Goal: Feedback & Contribution: Leave review/rating

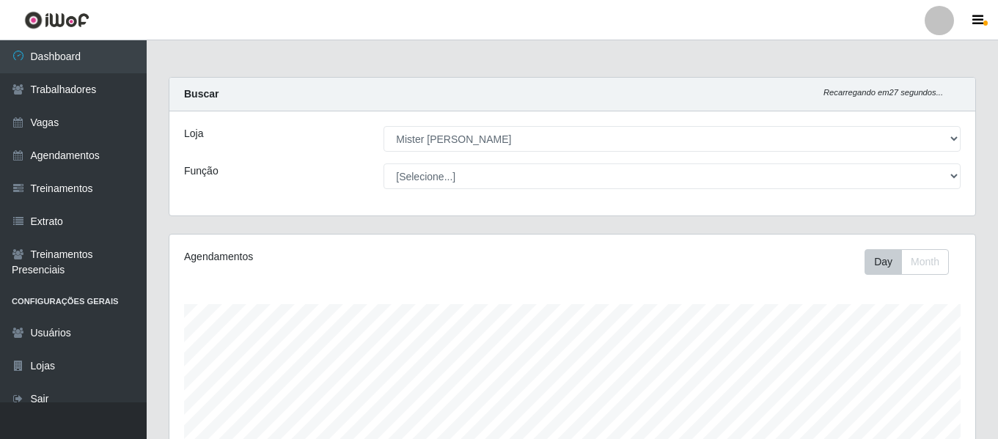
select select "535"
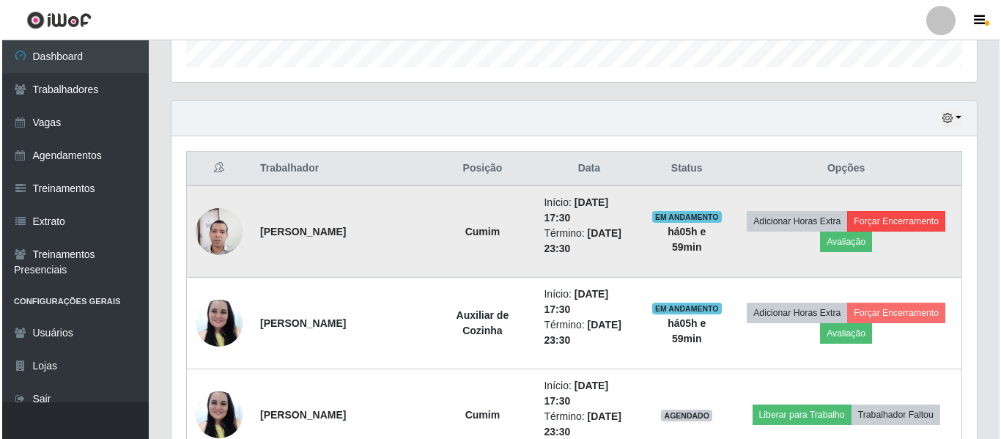
scroll to position [304, 806]
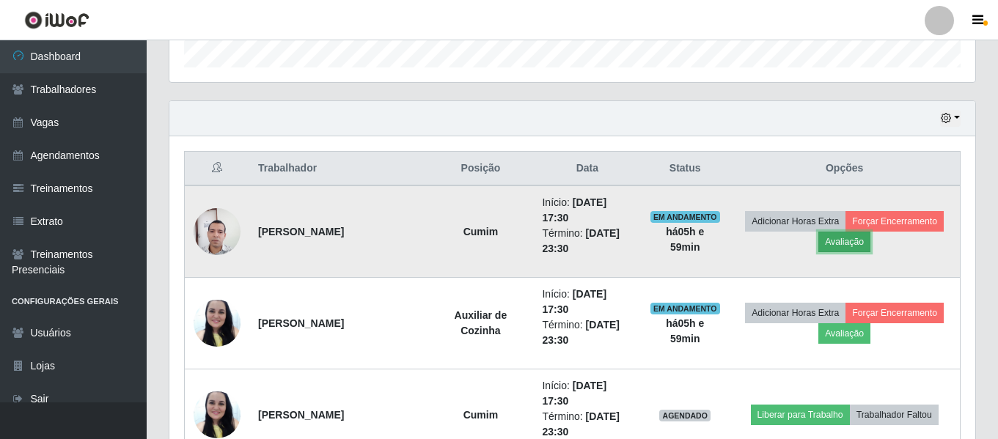
click at [845, 248] on button "Avaliação" at bounding box center [844, 242] width 52 height 21
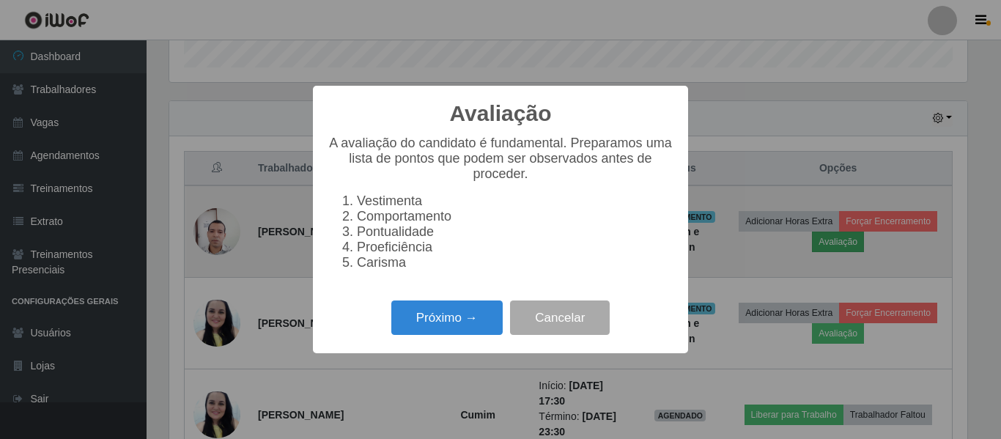
scroll to position [304, 798]
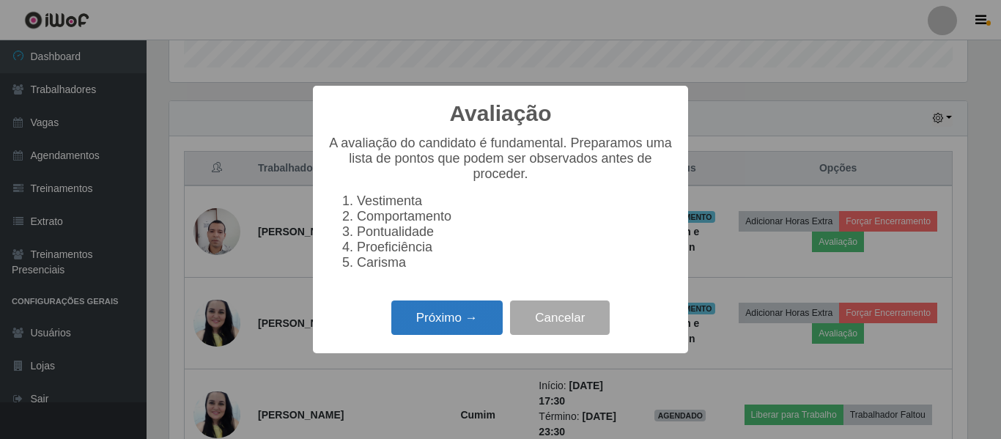
click at [482, 317] on button "Próximo →" at bounding box center [446, 318] width 111 height 34
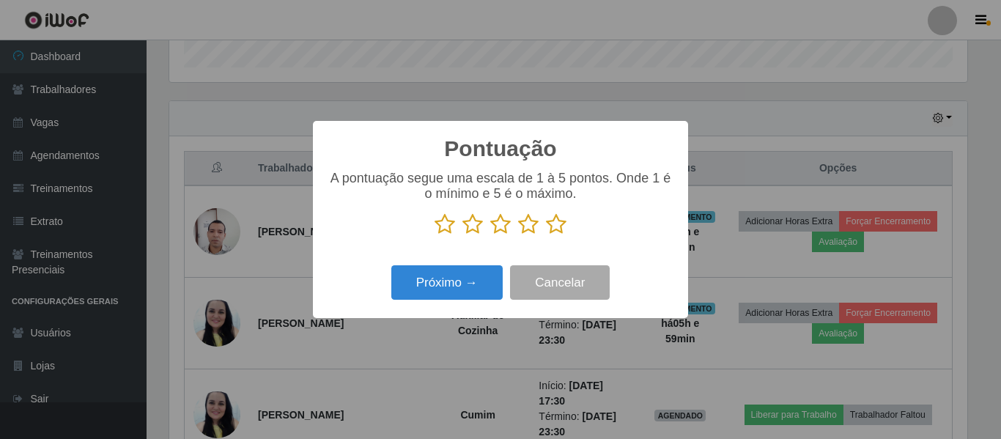
click at [553, 231] on icon at bounding box center [556, 224] width 21 height 22
click at [546, 235] on input "radio" at bounding box center [546, 235] width 0 height 0
click at [465, 302] on div "Próximo → Cancelar" at bounding box center [501, 283] width 346 height 42
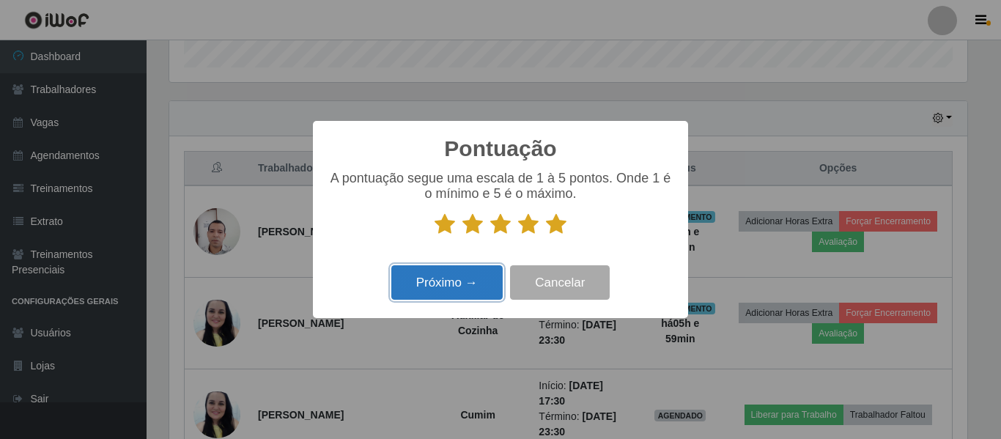
click at [466, 295] on button "Próximo →" at bounding box center [446, 282] width 111 height 34
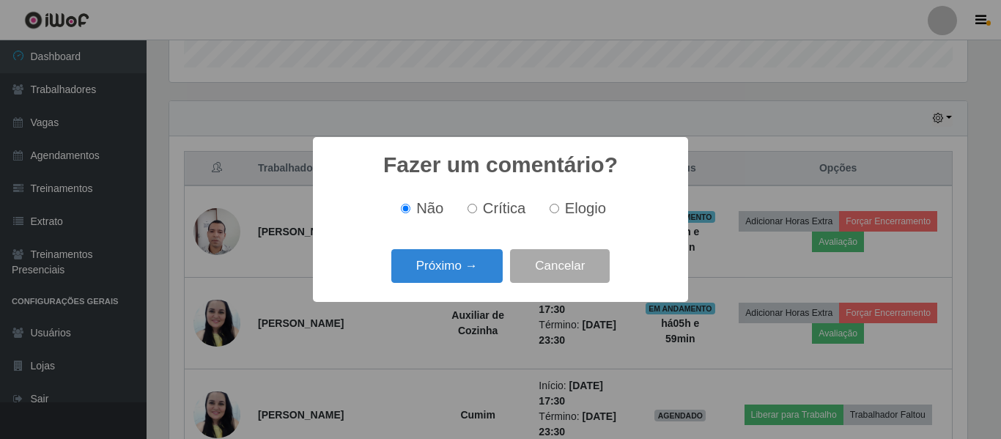
click at [565, 210] on span "Elogio" at bounding box center [585, 208] width 41 height 16
click at [559, 210] on input "Elogio" at bounding box center [555, 209] width 10 height 10
radio input "true"
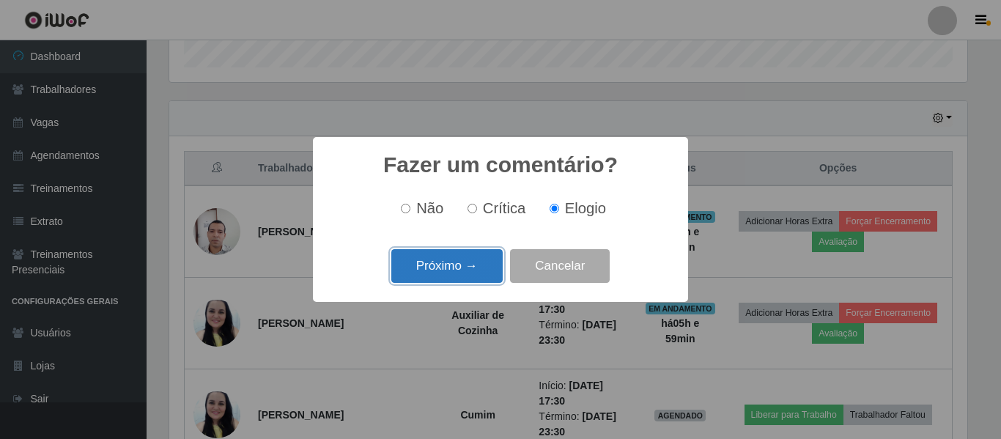
click at [482, 260] on button "Próximo →" at bounding box center [446, 266] width 111 height 34
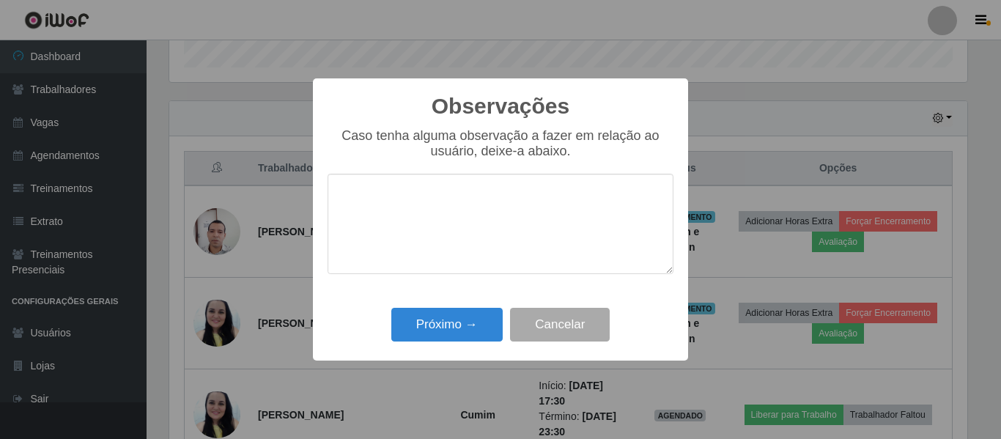
click at [435, 211] on textarea at bounding box center [501, 224] width 346 height 100
type textarea "t"
type textarea "O"
click at [386, 202] on textarea "ótima, experiência." at bounding box center [501, 224] width 346 height 100
drag, startPoint x: 509, startPoint y: 197, endPoint x: 243, endPoint y: 214, distance: 265.9
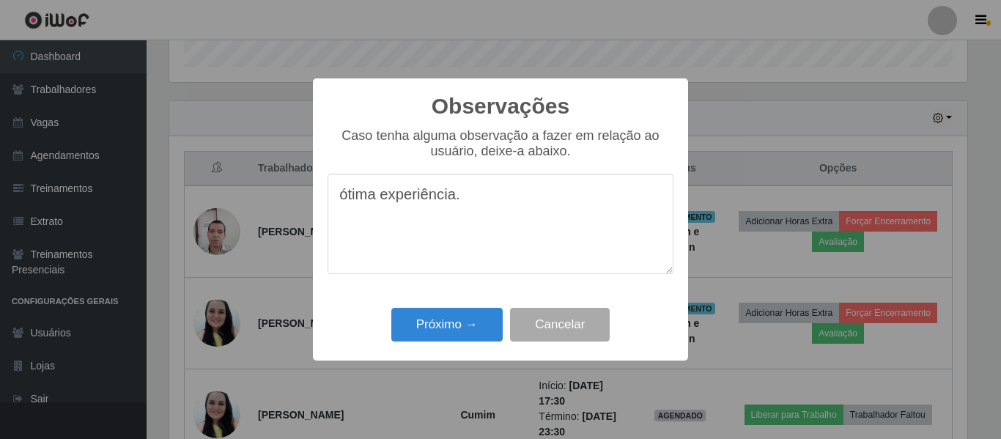
click at [243, 214] on div "Observações × Caso tenha alguma observação a fazer em relação ao usuário, deixe…" at bounding box center [500, 219] width 1001 height 439
type textarea "ótima experiência."
click at [441, 324] on button "Próximo →" at bounding box center [446, 325] width 111 height 34
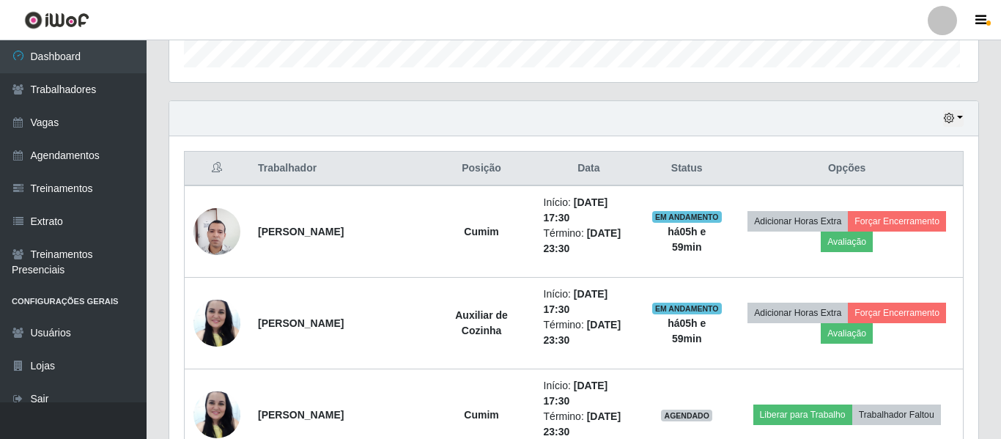
scroll to position [304, 806]
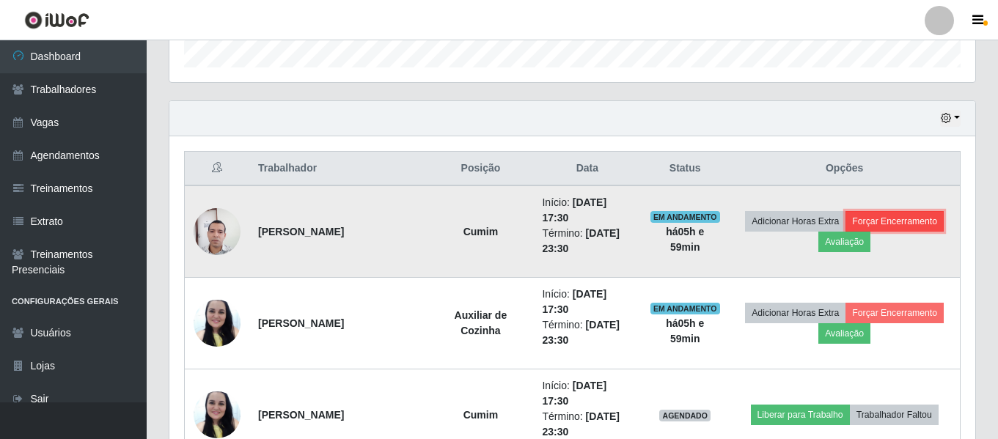
click at [913, 221] on button "Forçar Encerramento" at bounding box center [894, 221] width 98 height 21
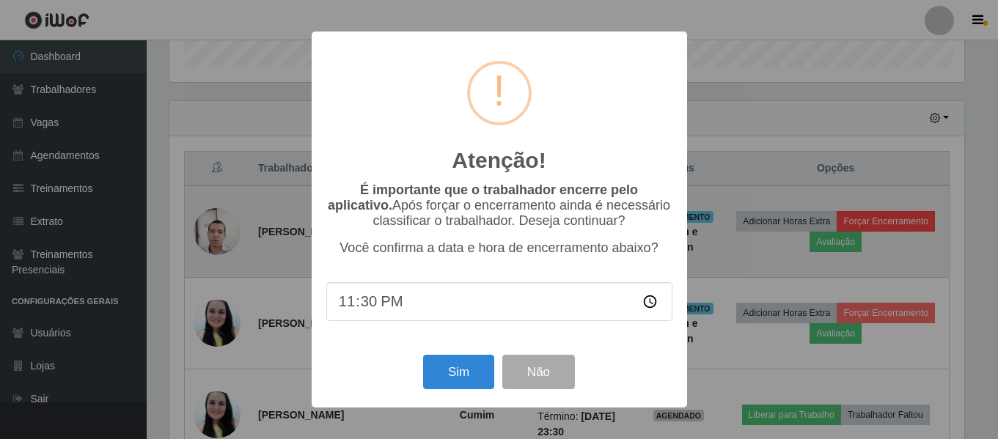
scroll to position [304, 798]
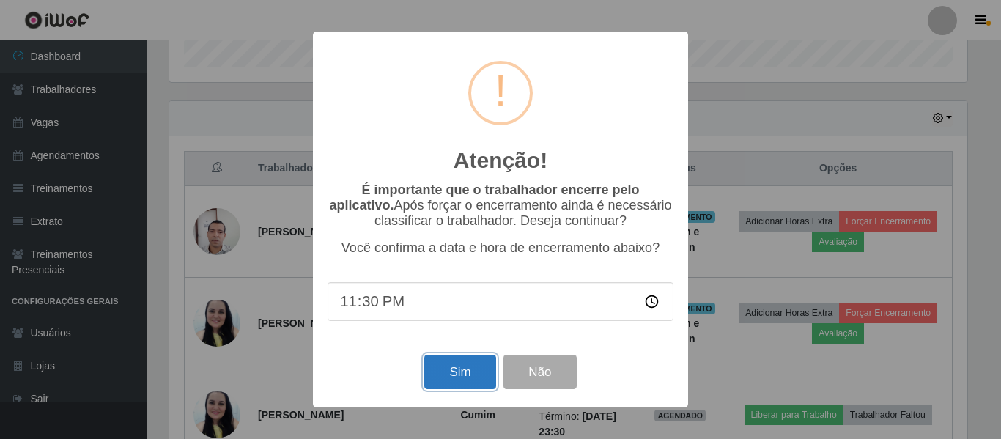
click at [454, 363] on button "Sim" at bounding box center [459, 372] width 71 height 34
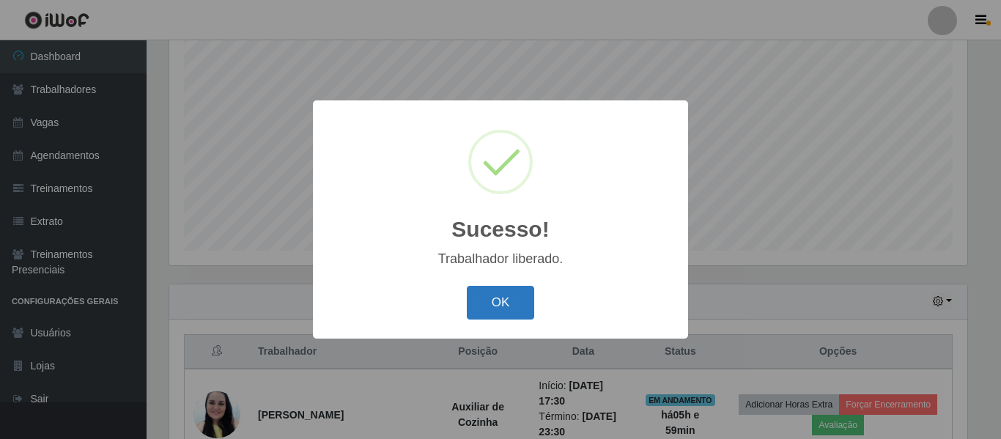
click at [501, 308] on button "OK" at bounding box center [501, 303] width 68 height 34
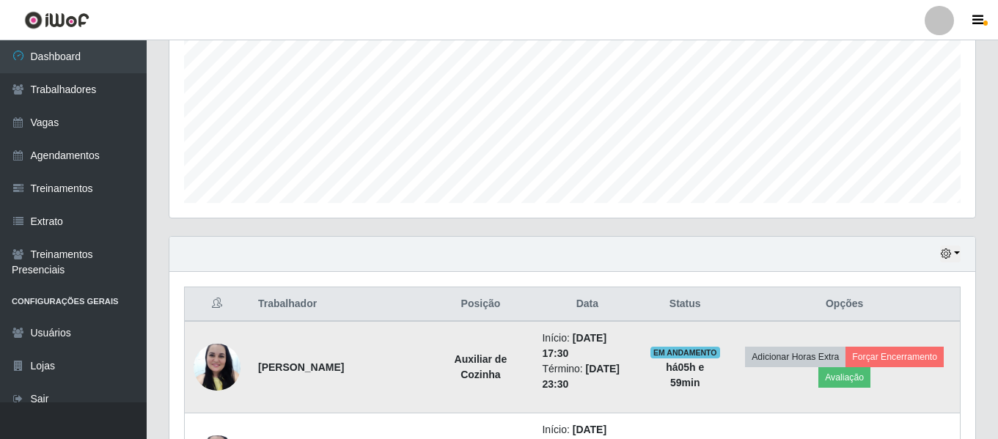
scroll to position [347, 0]
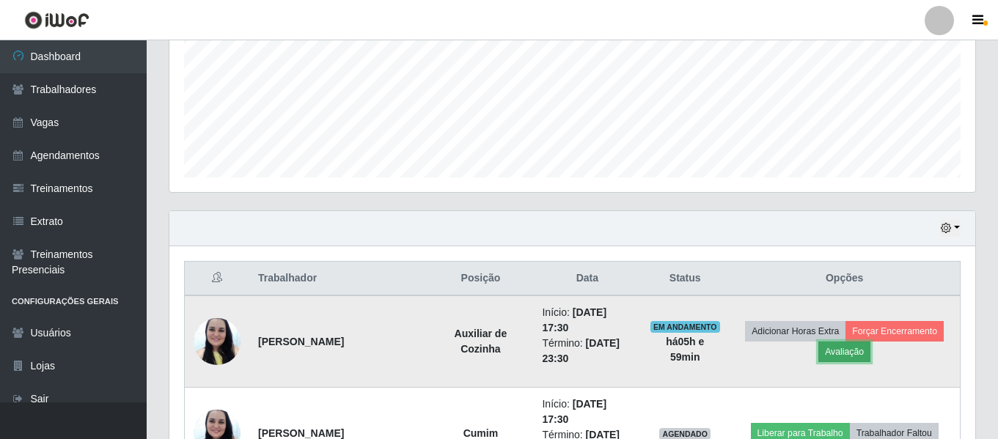
click at [847, 353] on button "Avaliação" at bounding box center [844, 352] width 52 height 21
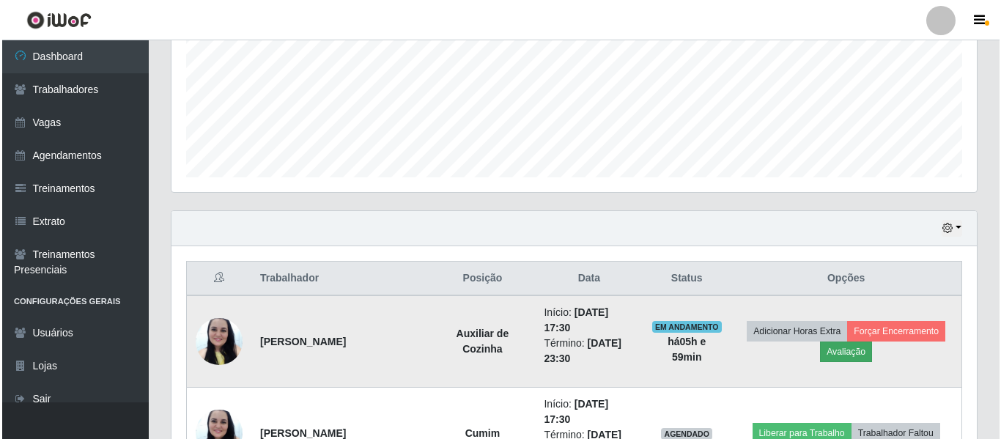
scroll to position [304, 798]
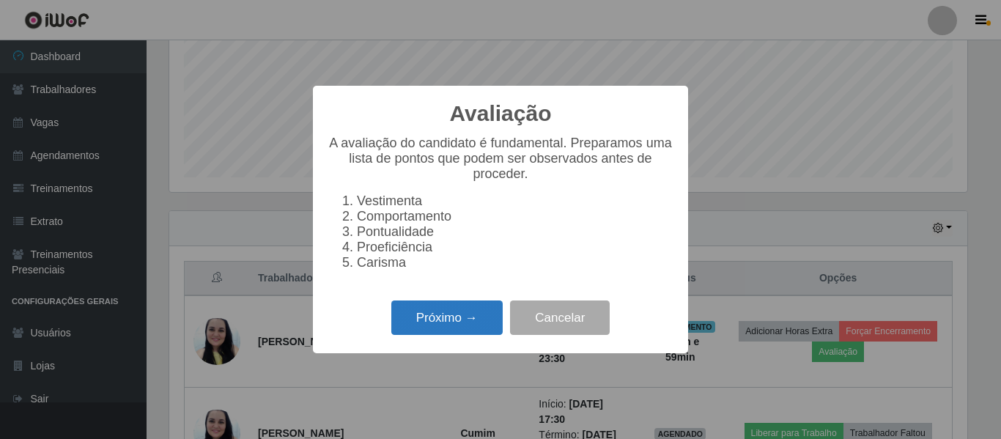
click at [430, 320] on button "Próximo →" at bounding box center [446, 318] width 111 height 34
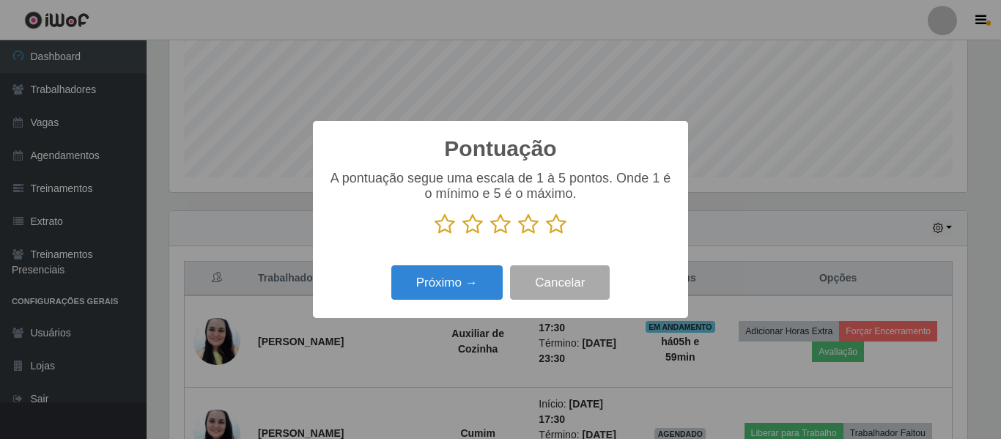
scroll to position [732706, 732212]
click at [553, 224] on icon at bounding box center [556, 224] width 21 height 22
click at [546, 235] on input "radio" at bounding box center [546, 235] width 0 height 0
click at [477, 265] on div "Próximo → Cancelar" at bounding box center [501, 283] width 346 height 42
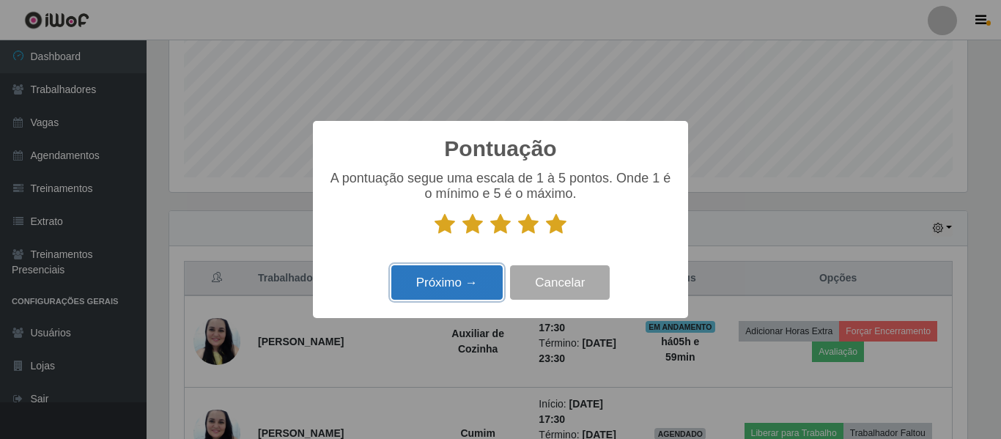
click at [460, 280] on button "Próximo →" at bounding box center [446, 282] width 111 height 34
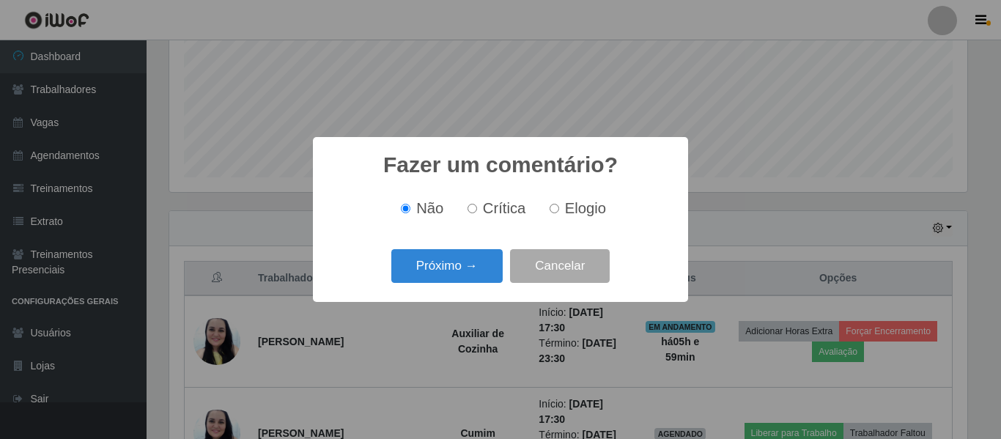
click at [561, 206] on label "Elogio" at bounding box center [575, 208] width 62 height 17
click at [559, 206] on input "Elogio" at bounding box center [555, 209] width 10 height 10
radio input "true"
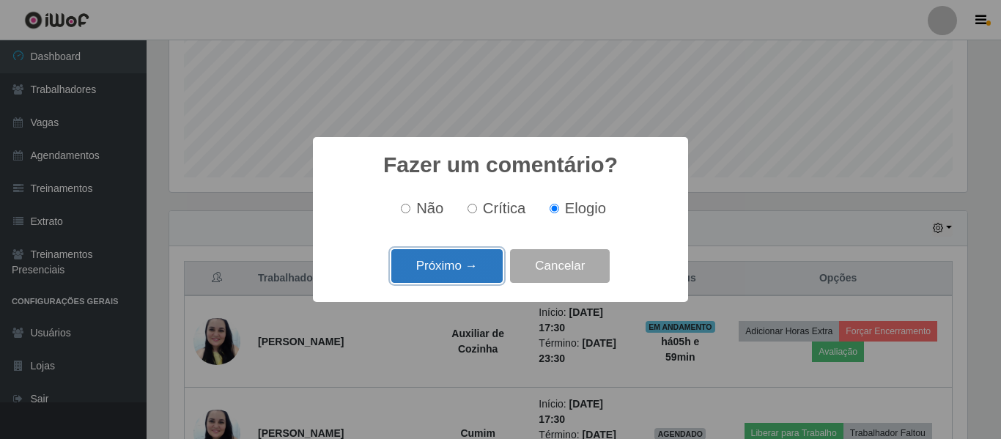
click at [482, 267] on button "Próximo →" at bounding box center [446, 266] width 111 height 34
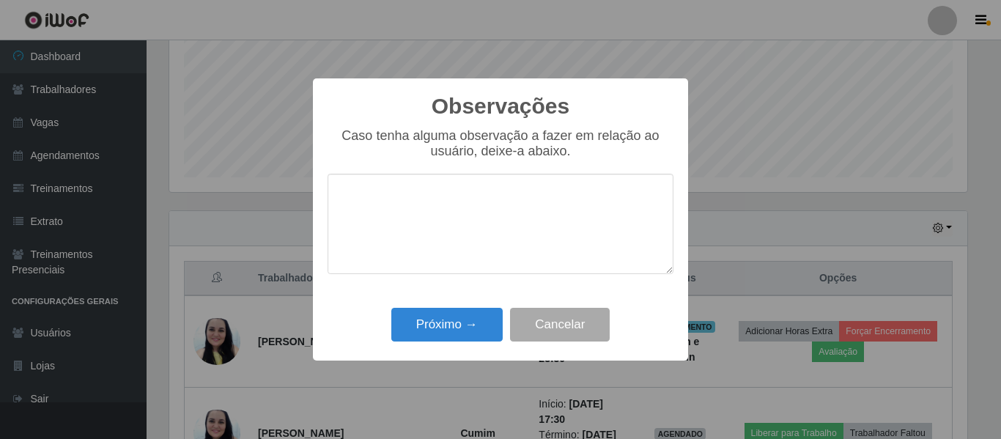
click at [517, 245] on textarea at bounding box center [501, 224] width 346 height 100
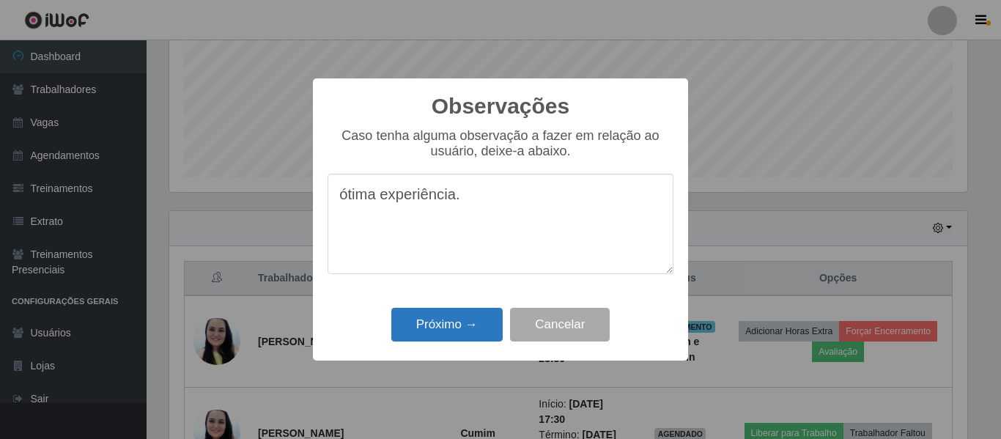
type textarea "ótima experiência."
click at [472, 326] on button "Próximo →" at bounding box center [446, 325] width 111 height 34
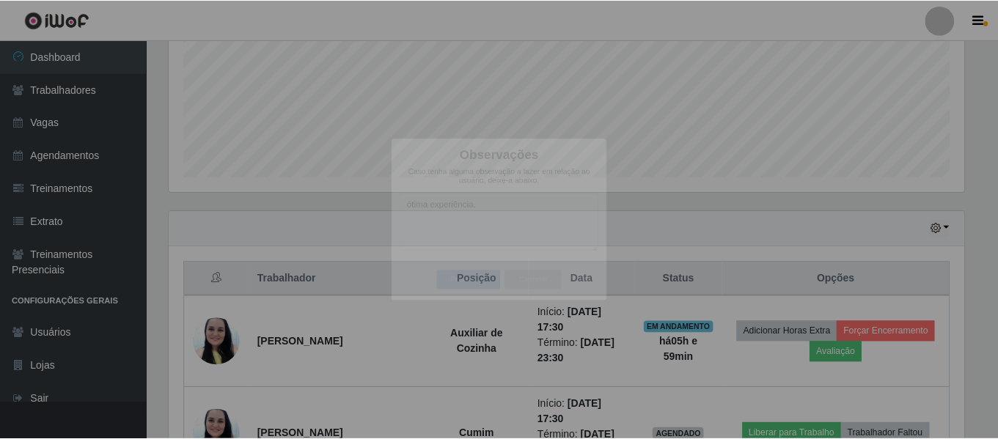
scroll to position [304, 806]
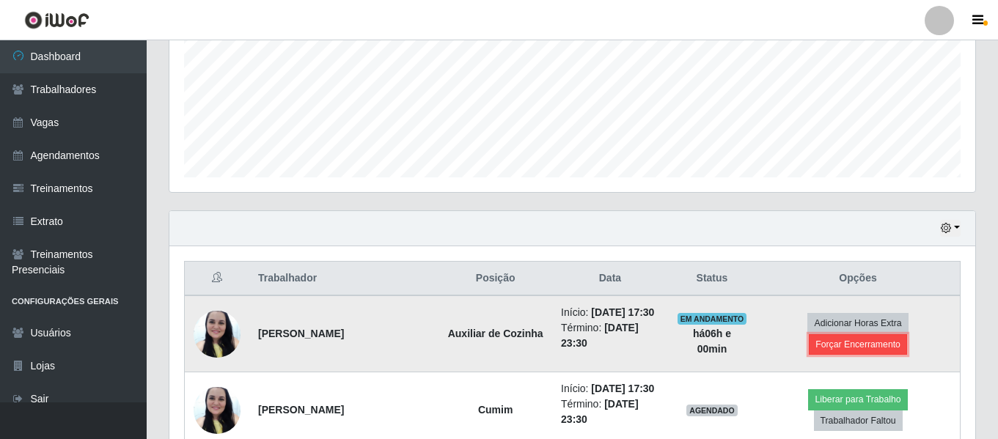
click at [857, 349] on button "Forçar Encerramento" at bounding box center [858, 344] width 98 height 21
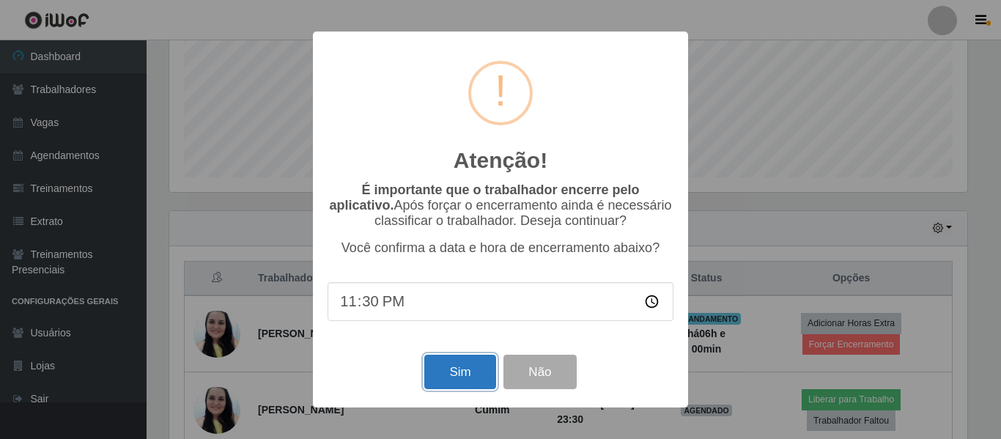
click at [467, 363] on button "Sim" at bounding box center [459, 372] width 71 height 34
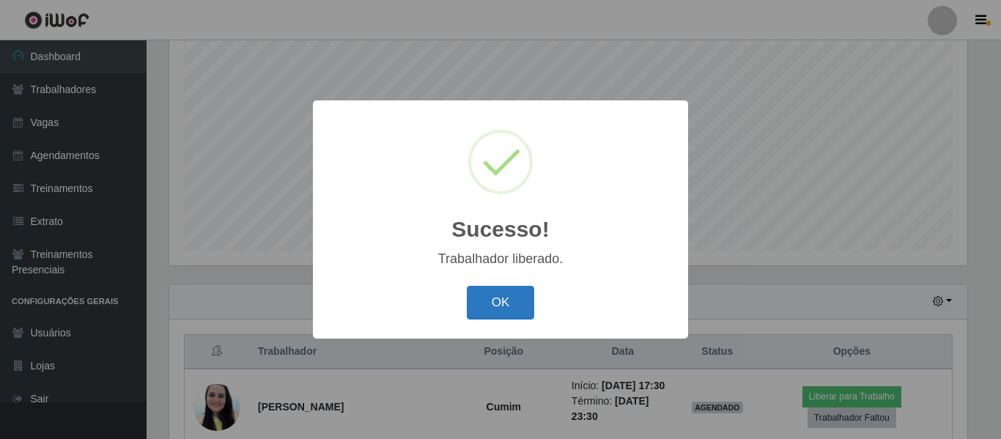
click at [504, 313] on button "OK" at bounding box center [501, 303] width 68 height 34
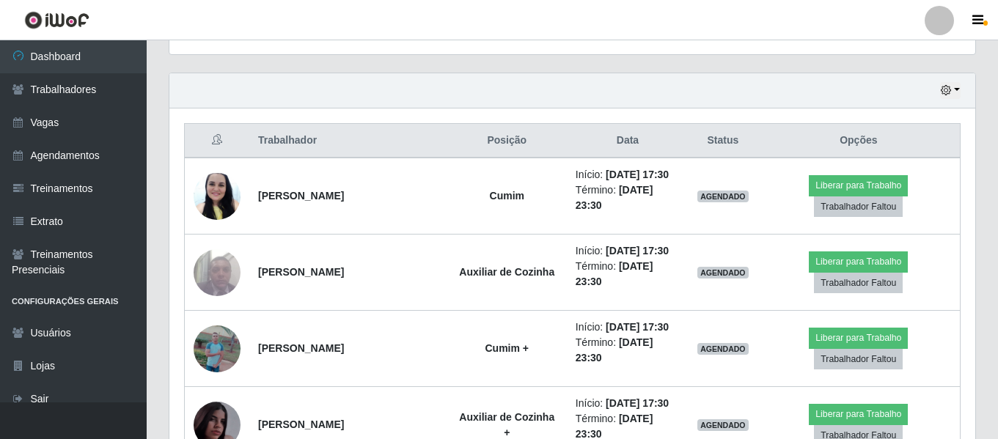
scroll to position [493, 0]
